Goal: Communication & Community: Answer question/provide support

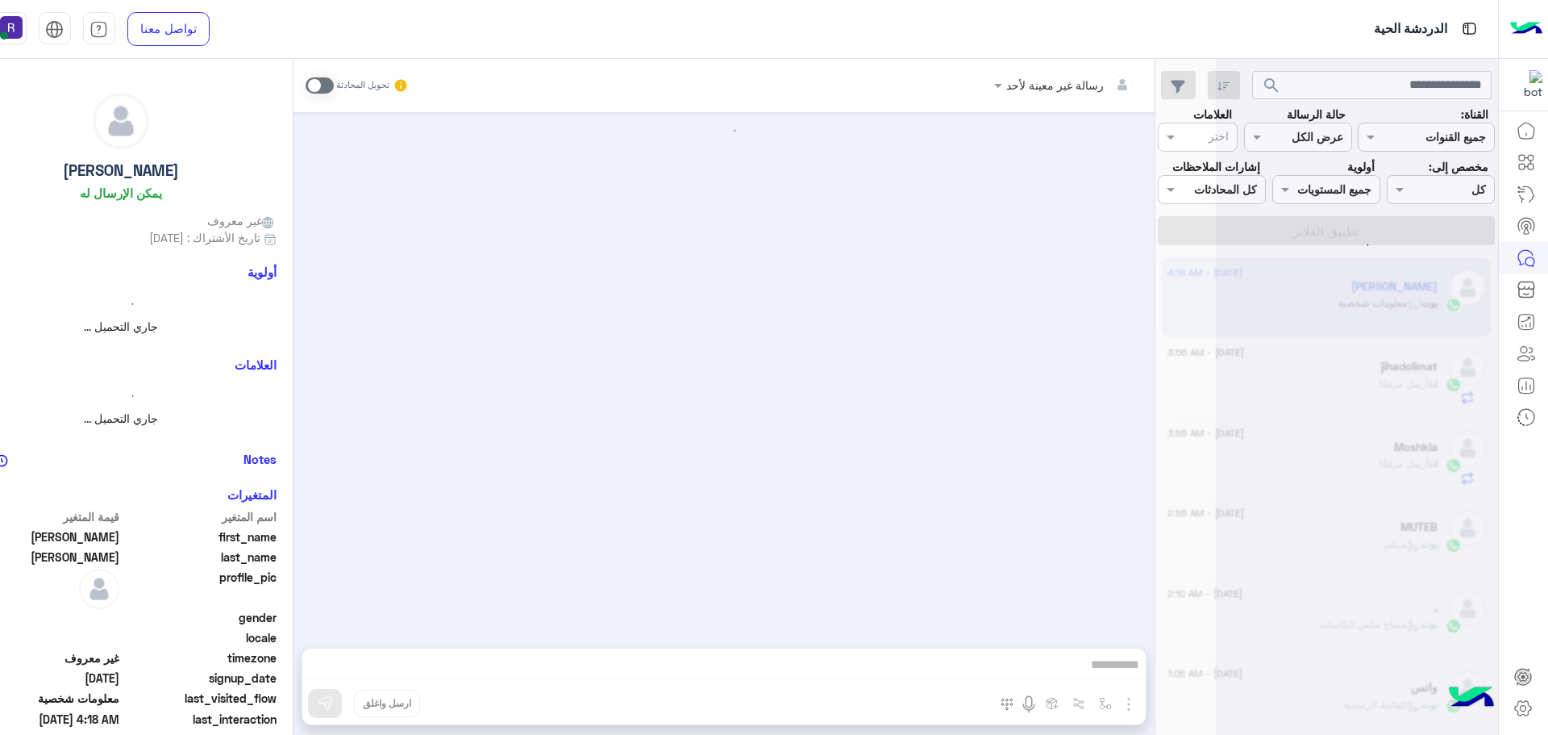
scroll to position [2037, 0]
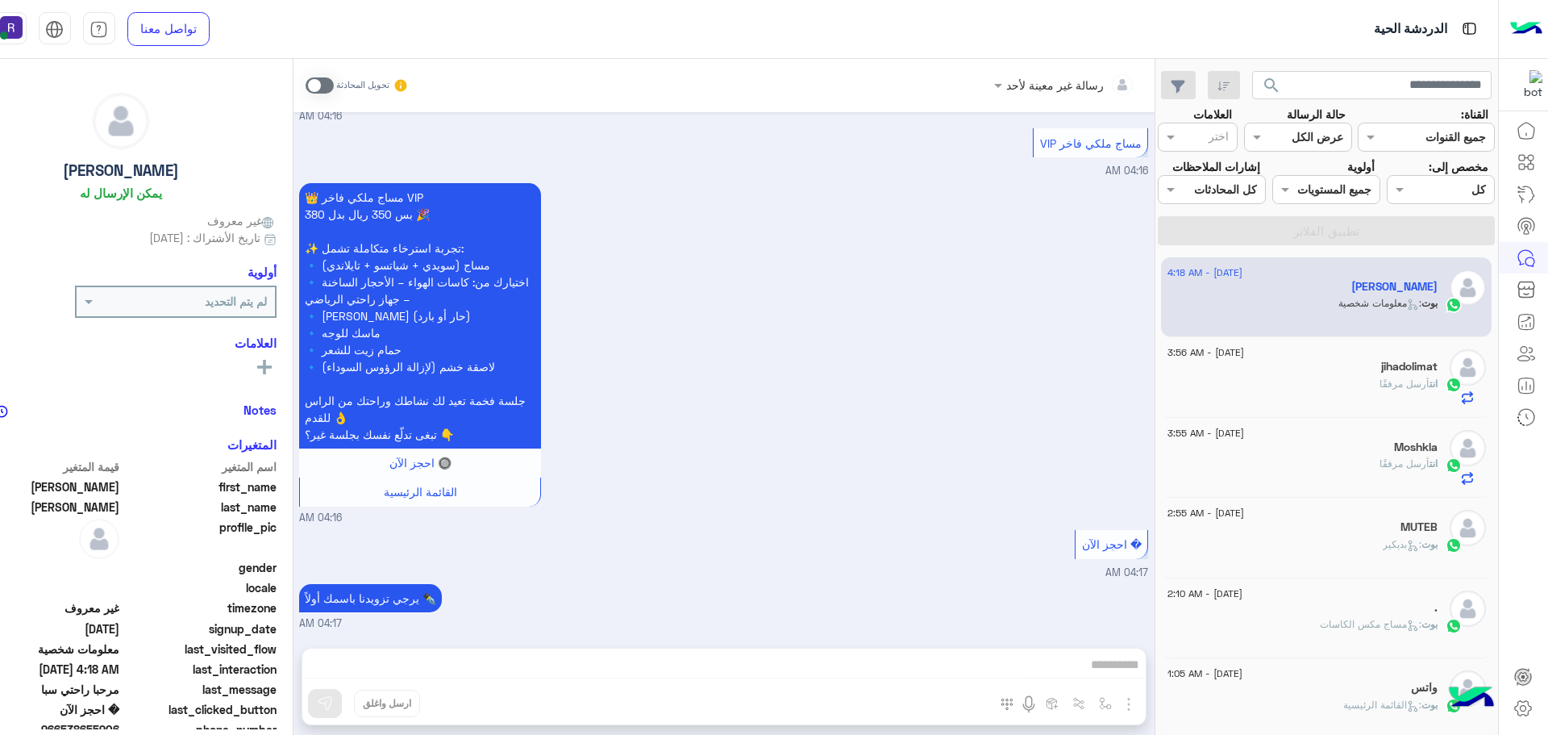
click at [1334, 398] on div "انت أرسل مرفقًا" at bounding box center [1302, 391] width 270 height 28
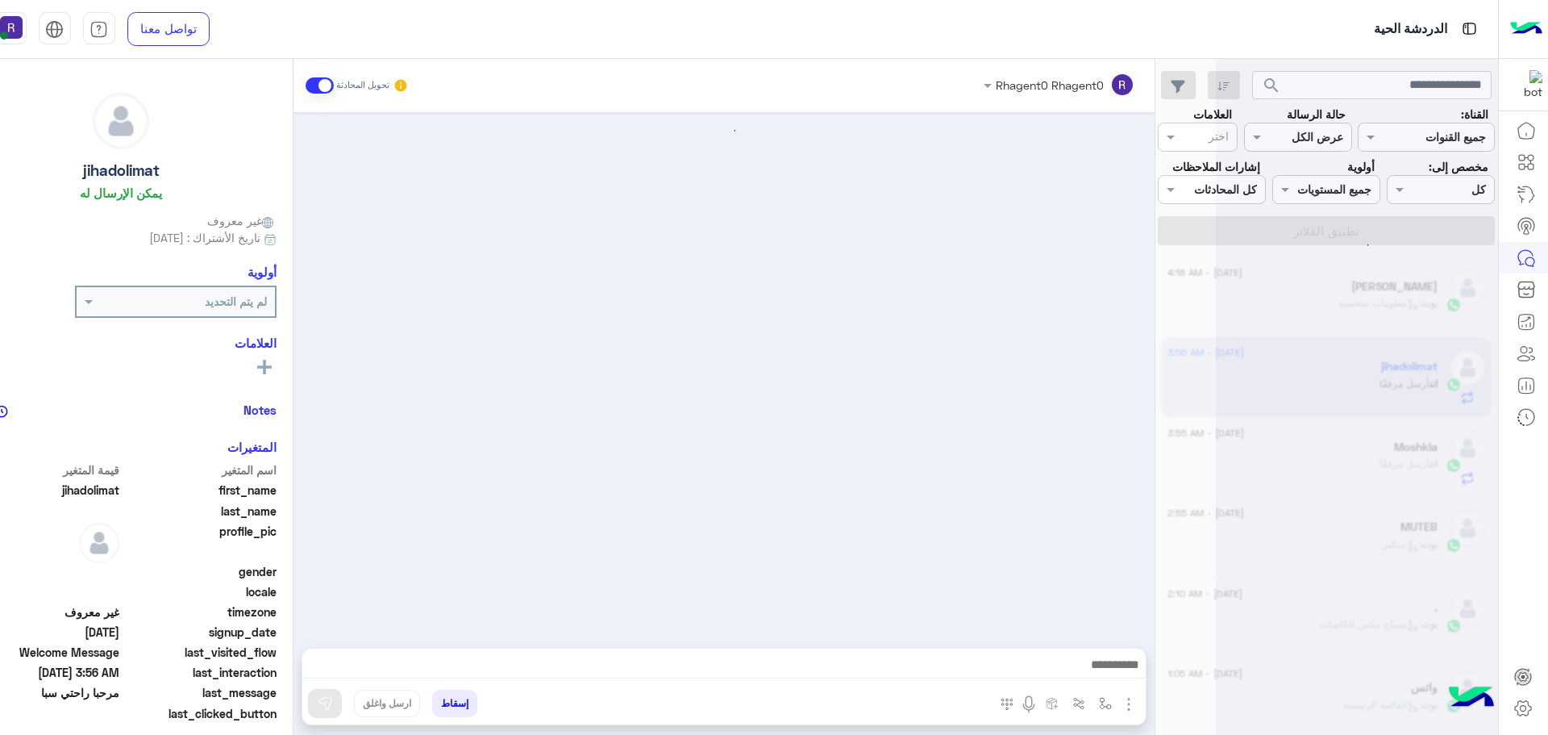
scroll to position [174, 0]
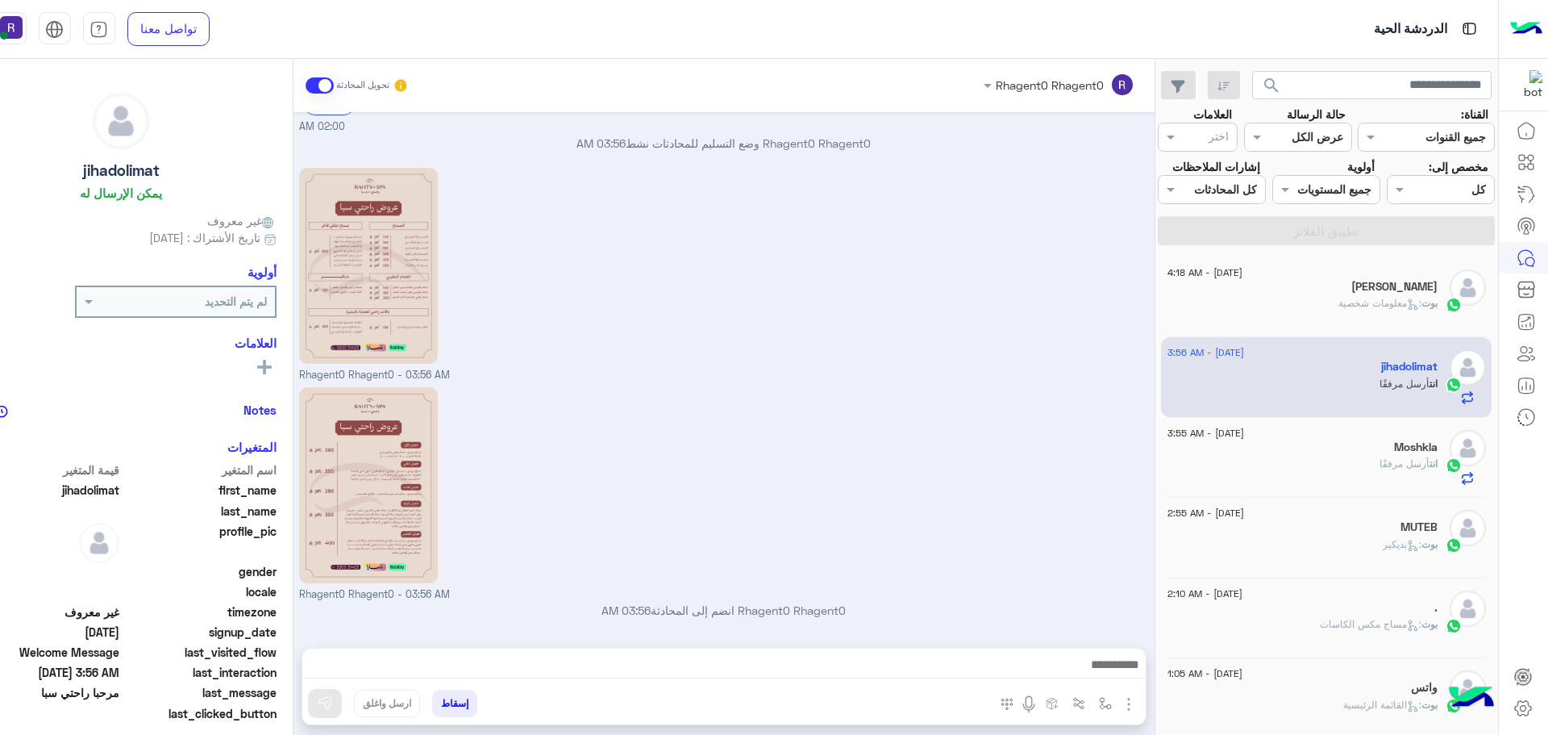
click at [1342, 485] on div "انت أرسل مرفقًا" at bounding box center [1302, 470] width 270 height 28
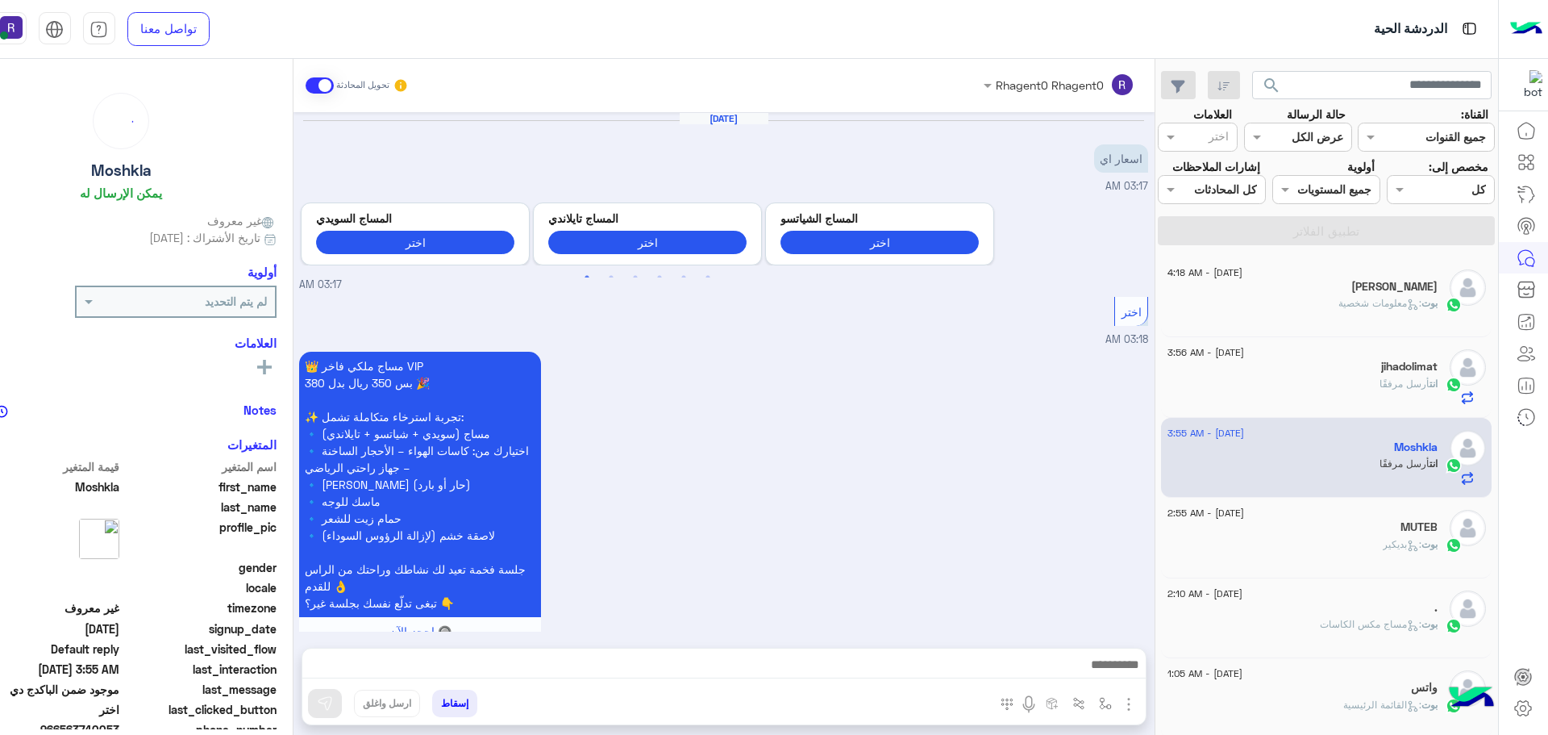
scroll to position [925, 0]
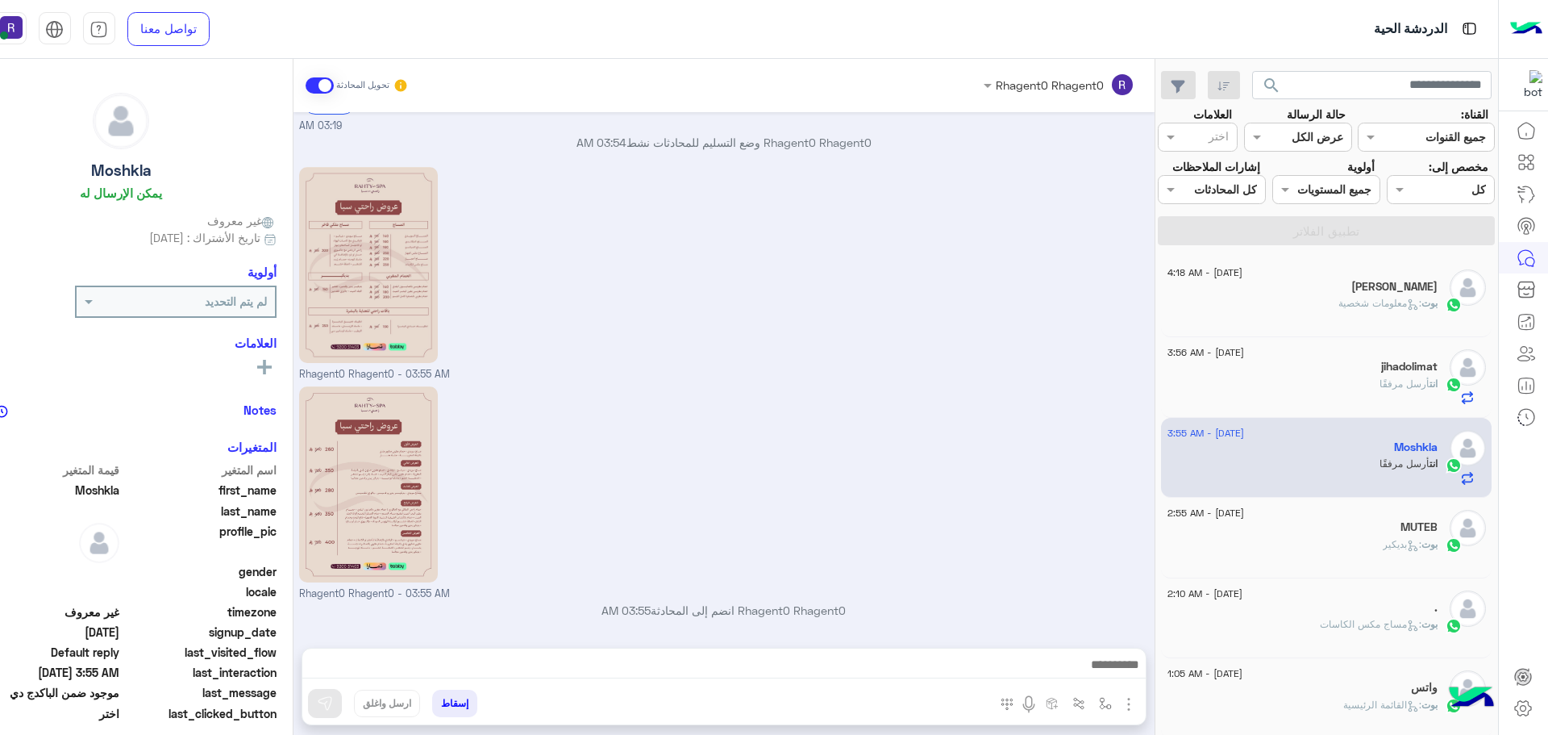
click at [1344, 537] on div "MUTEB" at bounding box center [1302, 528] width 270 height 17
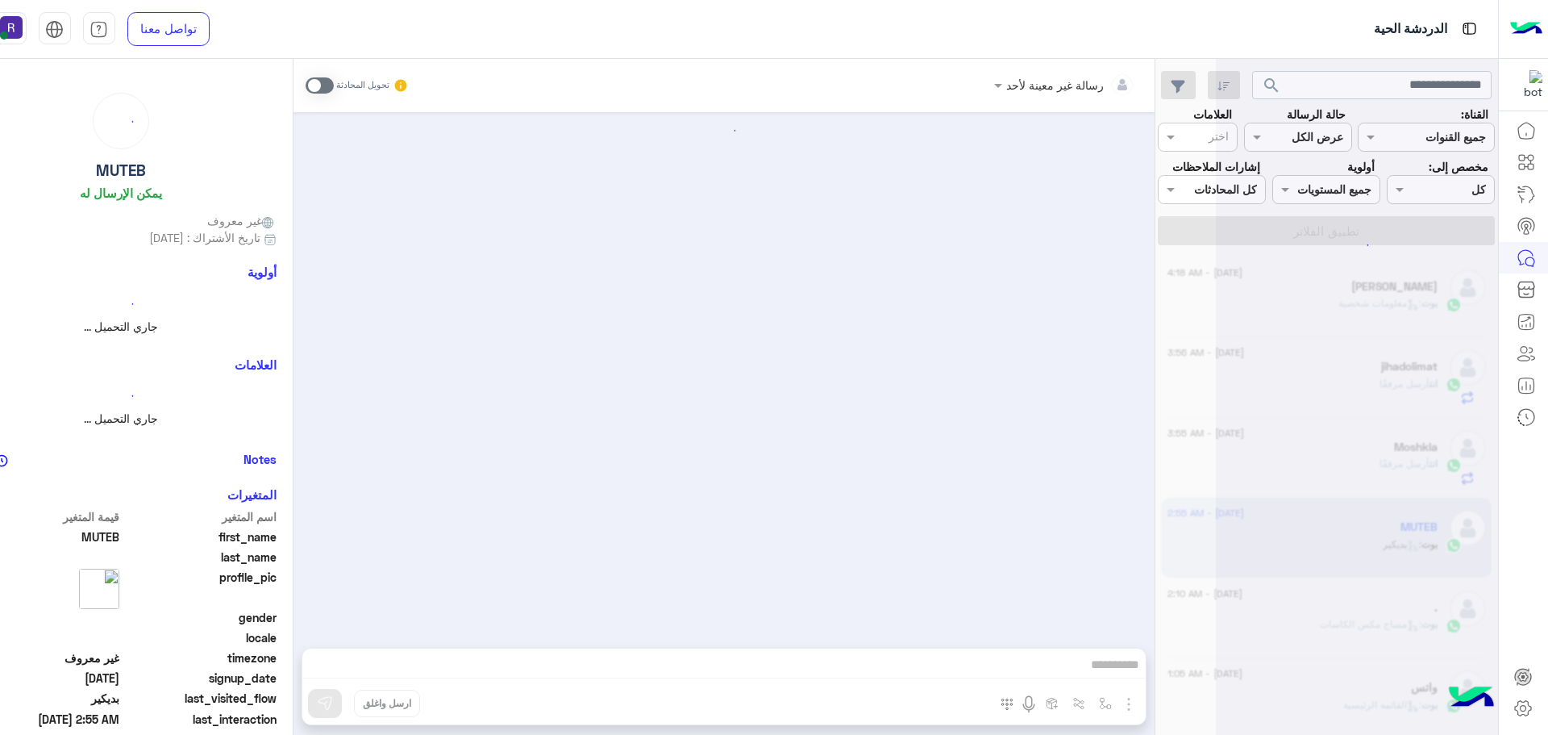
scroll to position [880, 0]
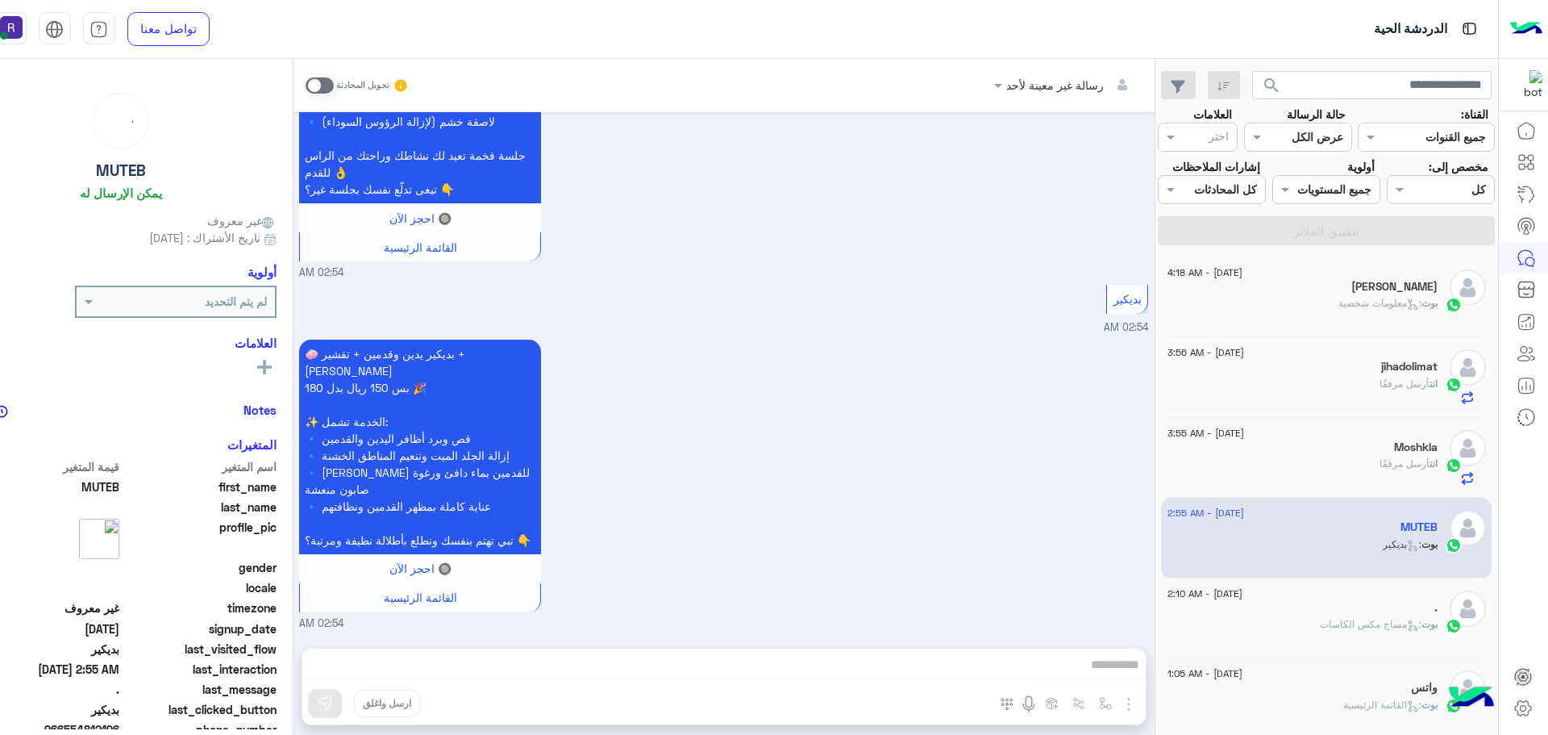
click at [1352, 618] on div "." at bounding box center [1302, 609] width 270 height 17
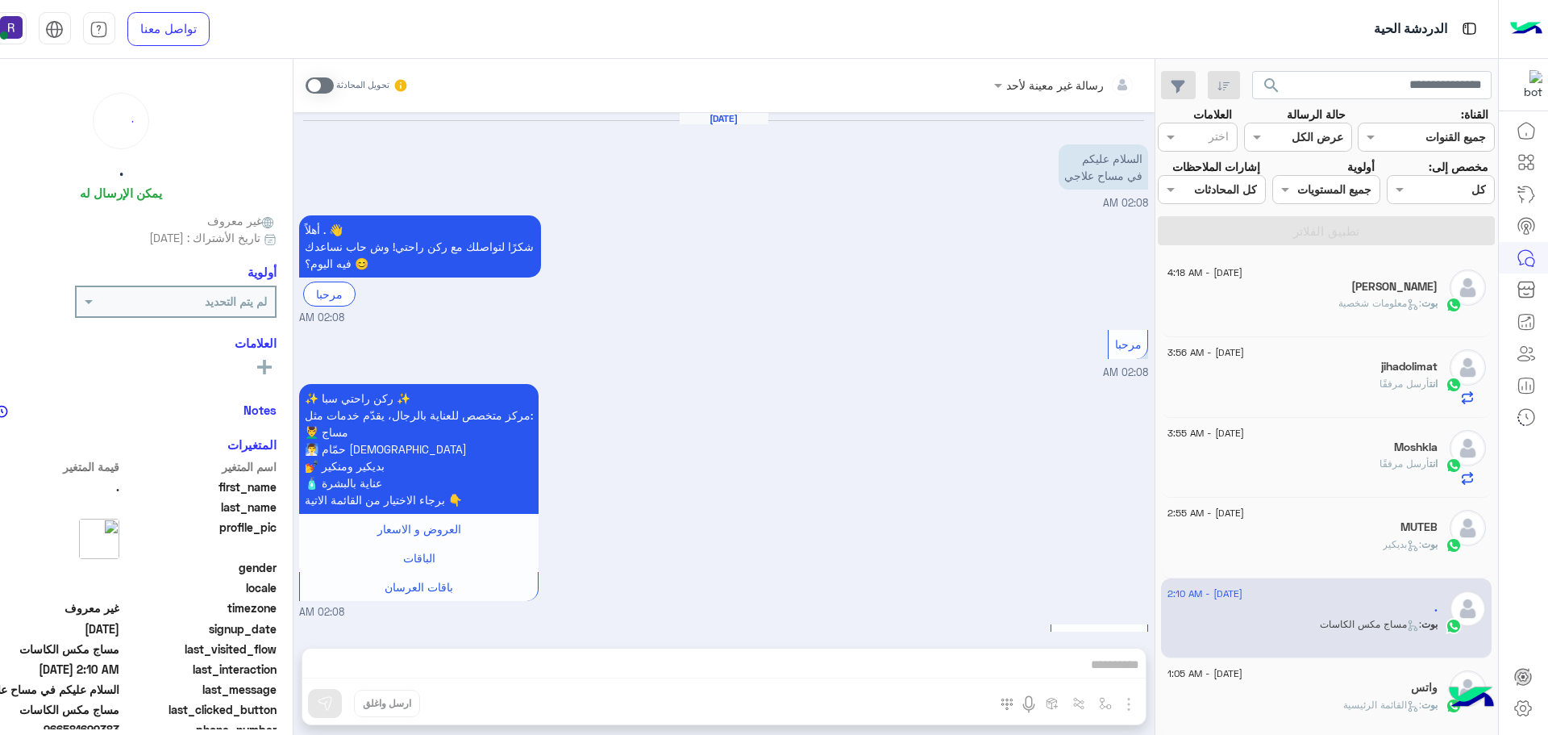
scroll to position [547, 0]
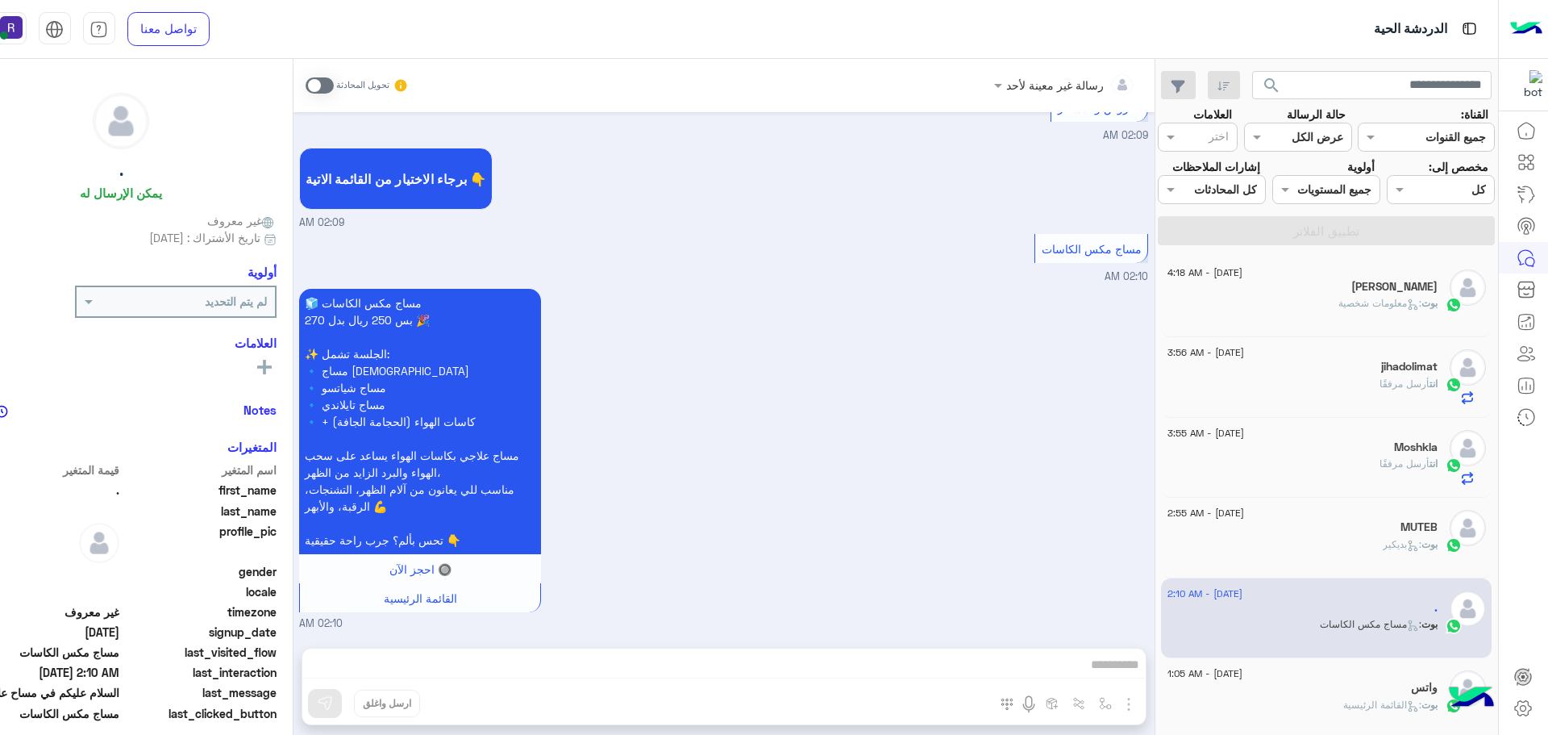
click at [1338, 309] on span ": معلومات شخصية" at bounding box center [1379, 303] width 83 height 12
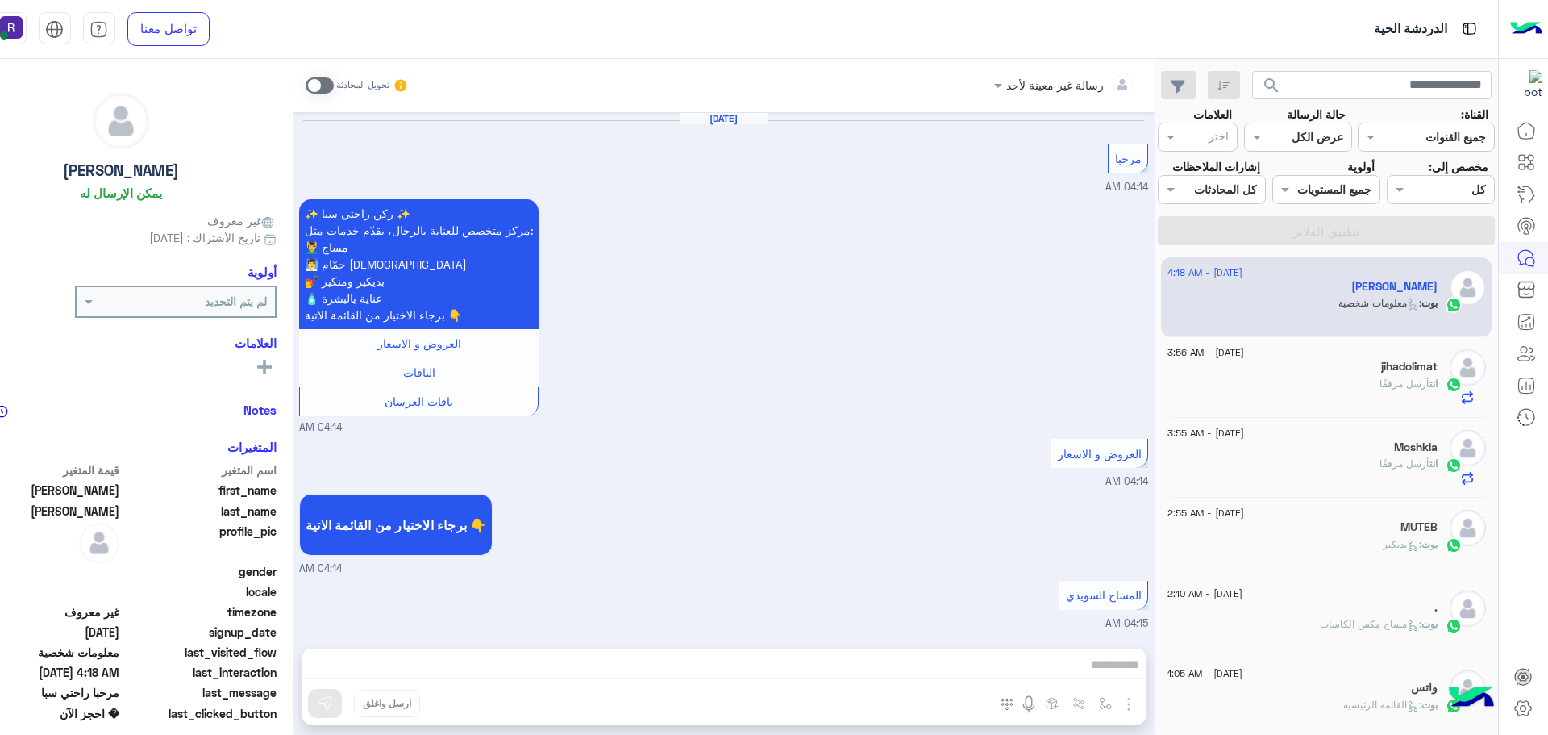
scroll to position [2037, 0]
